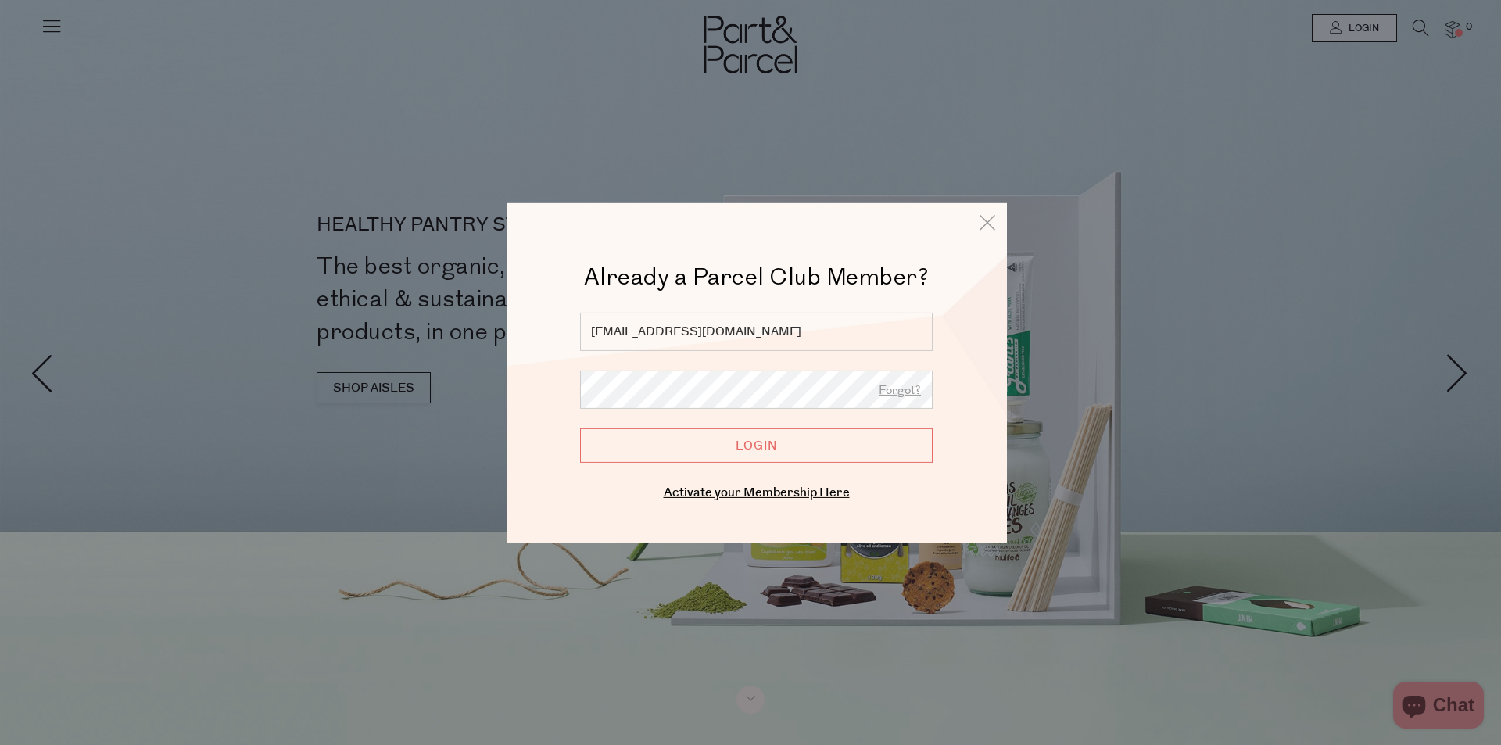
click at [746, 439] on input "Login" at bounding box center [756, 445] width 353 height 34
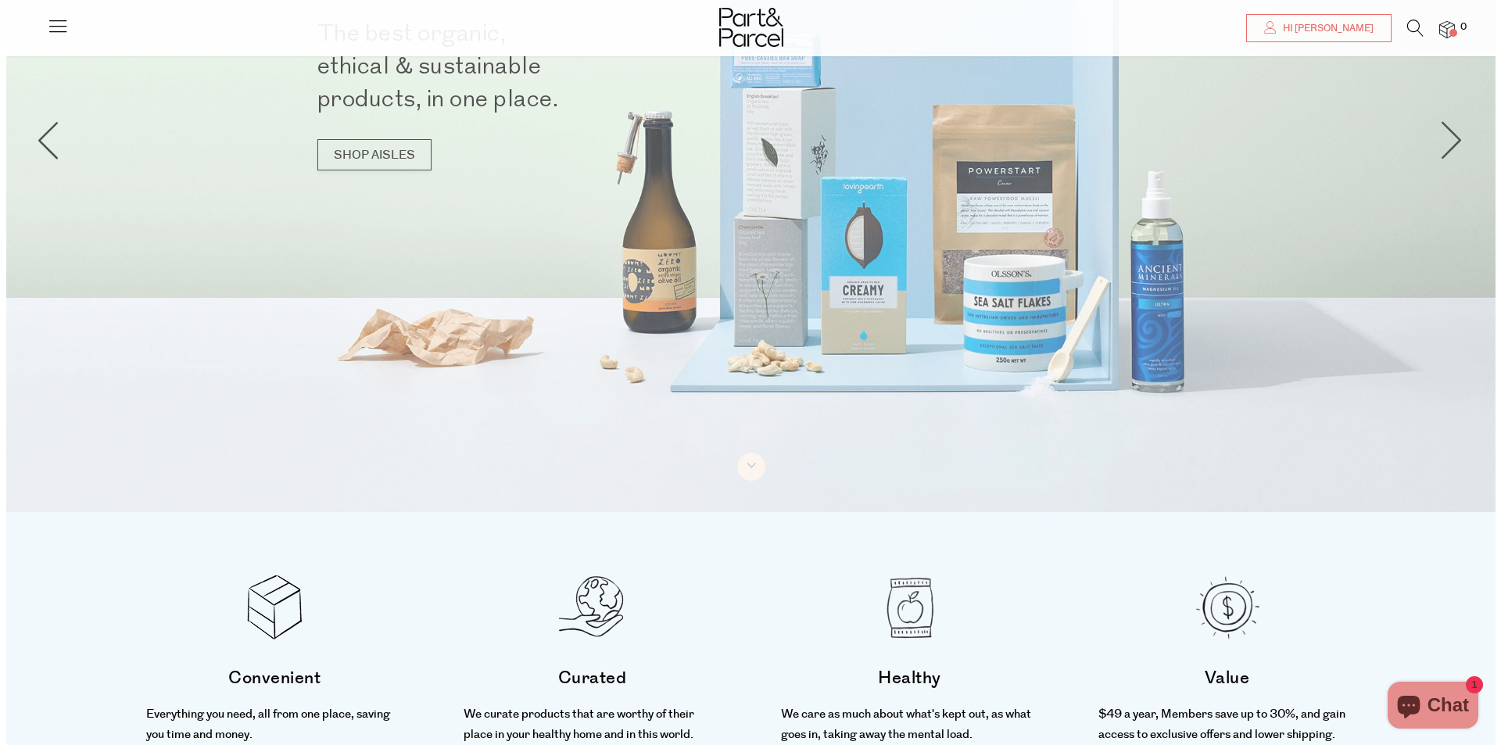
scroll to position [234, 0]
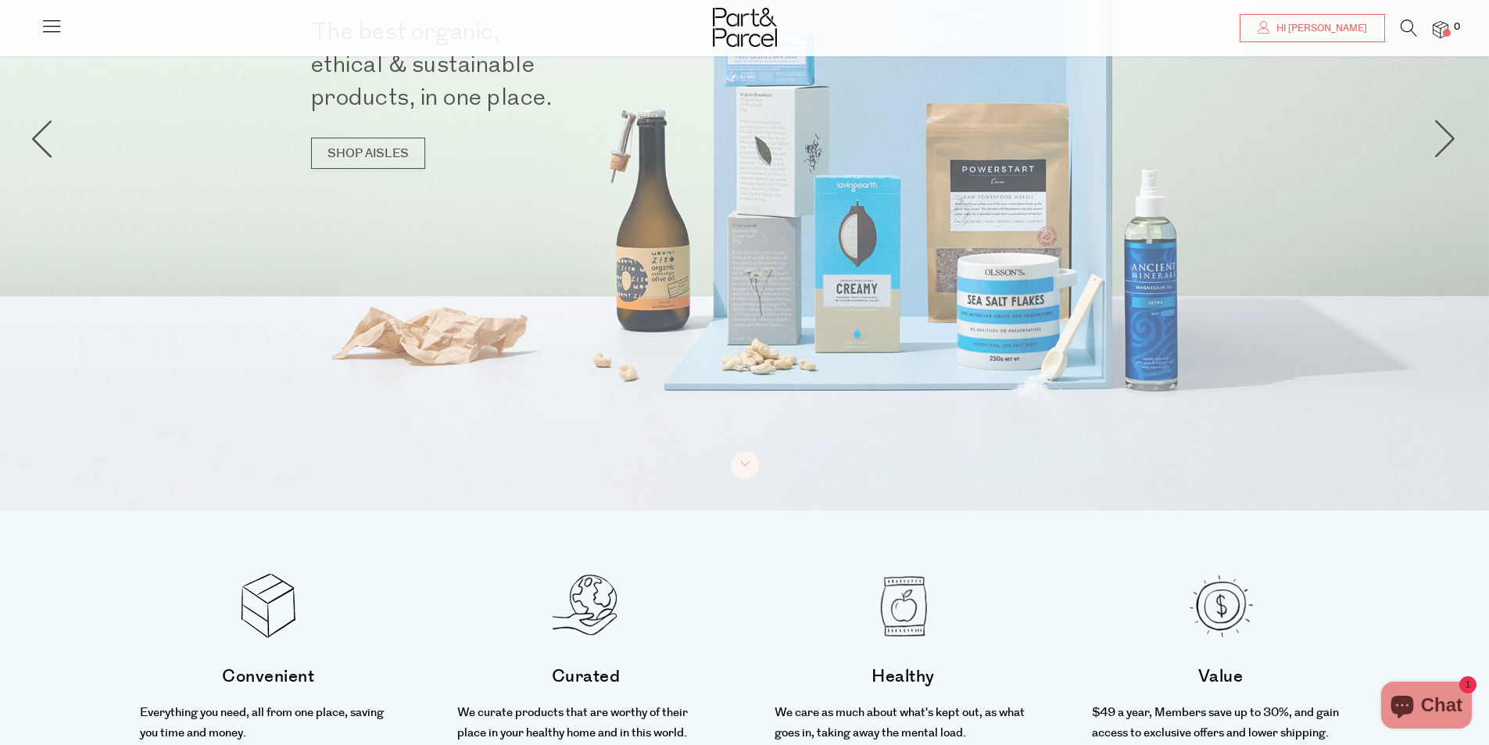
click at [54, 15] on icon at bounding box center [52, 26] width 22 height 22
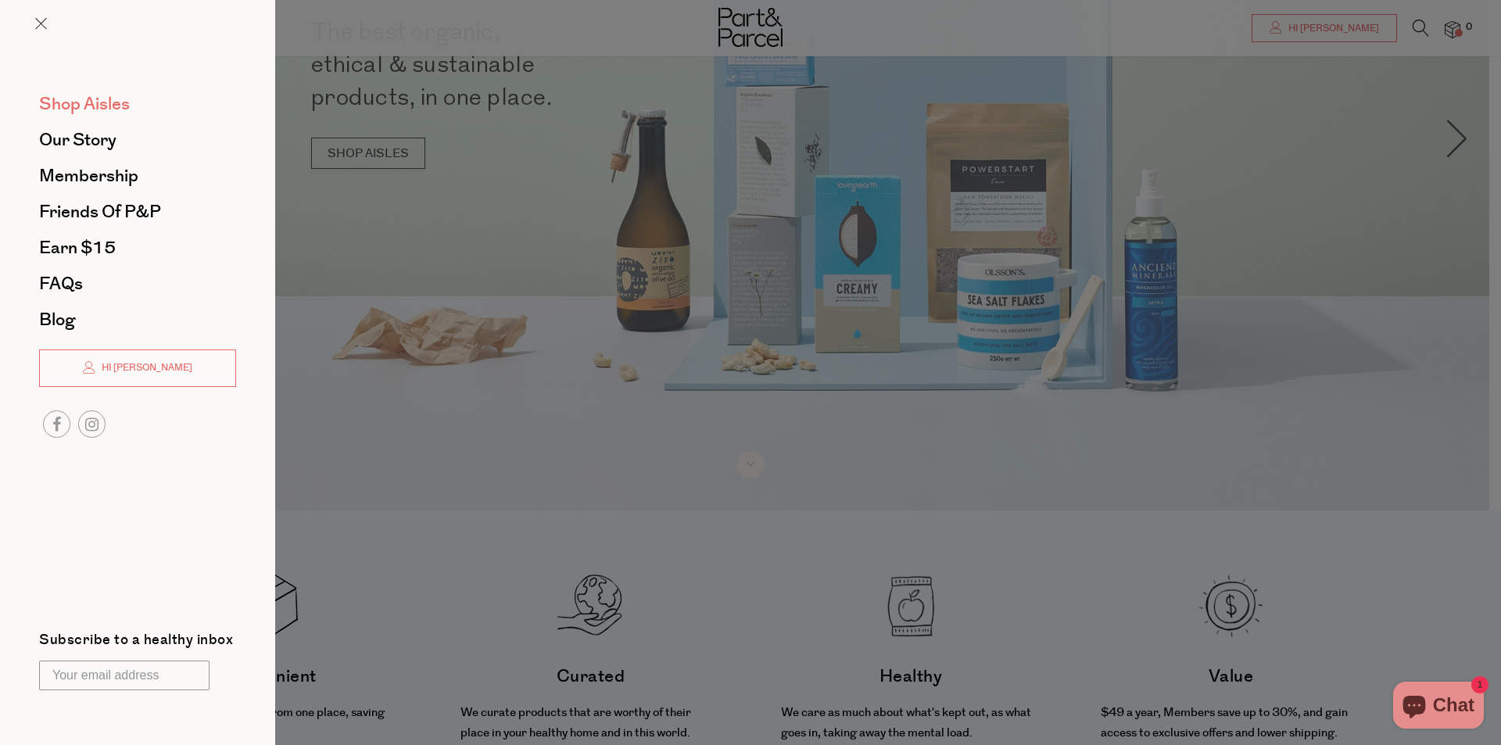
click at [95, 110] on span "Shop Aisles" at bounding box center [84, 103] width 91 height 25
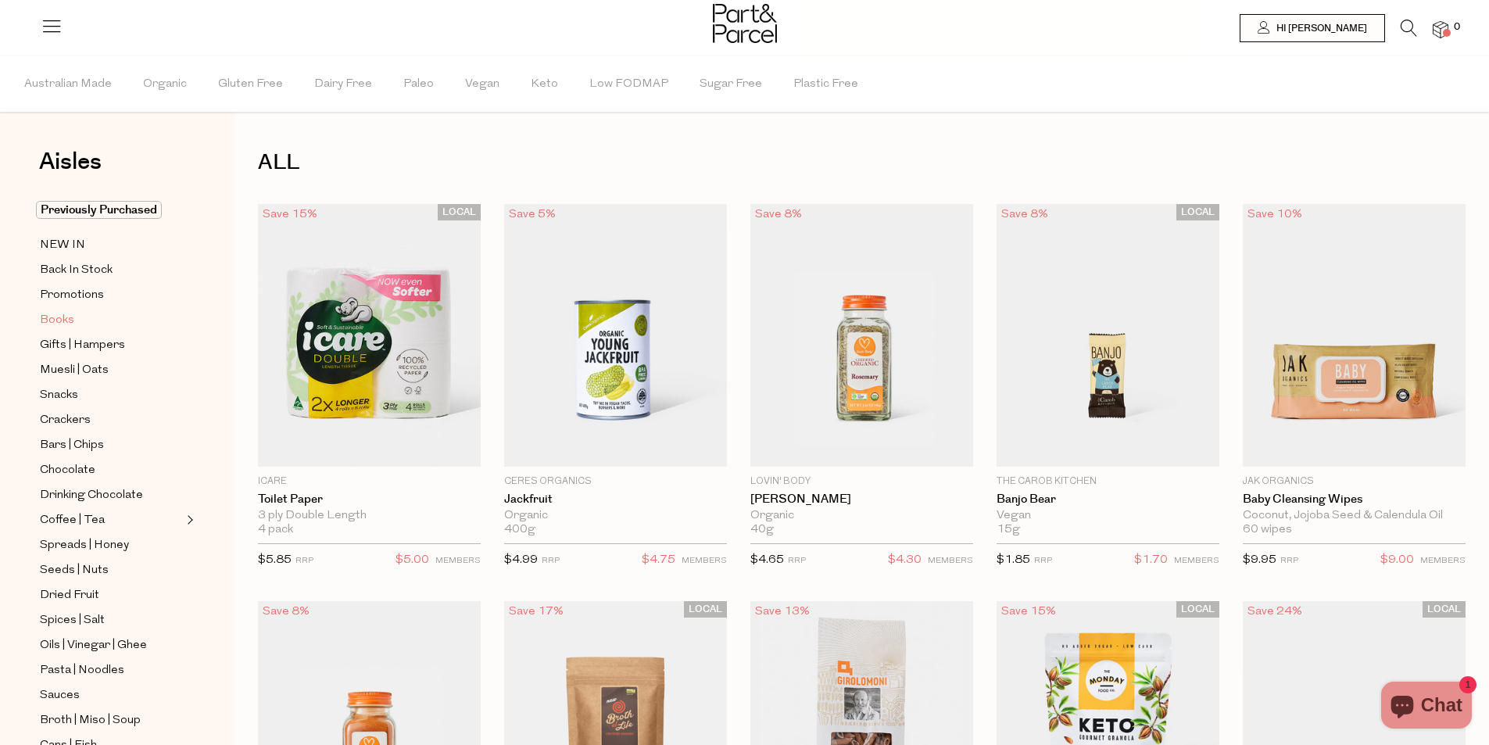
click at [70, 324] on span "Books" at bounding box center [57, 320] width 34 height 19
